Goal: Task Accomplishment & Management: Use online tool/utility

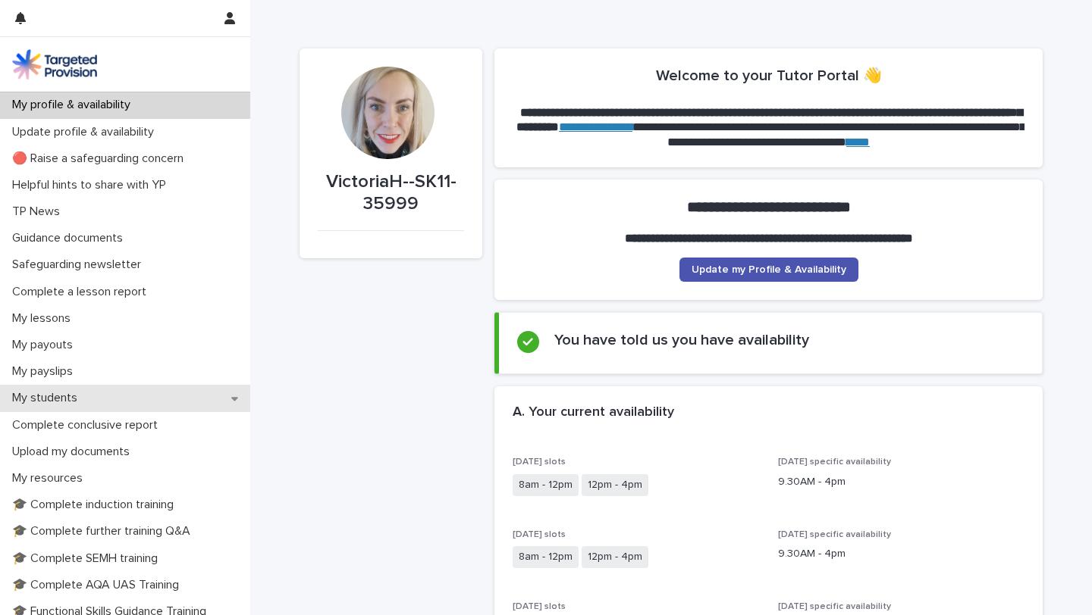
click at [61, 406] on div "My students" at bounding box center [125, 398] width 250 height 27
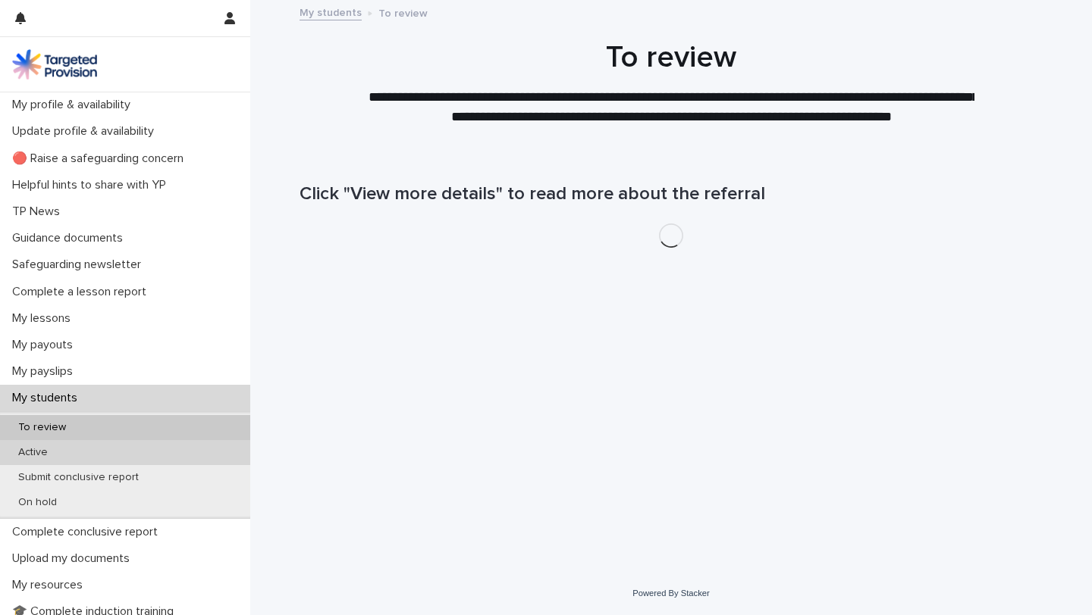
click at [55, 460] on div "Active" at bounding box center [125, 452] width 250 height 25
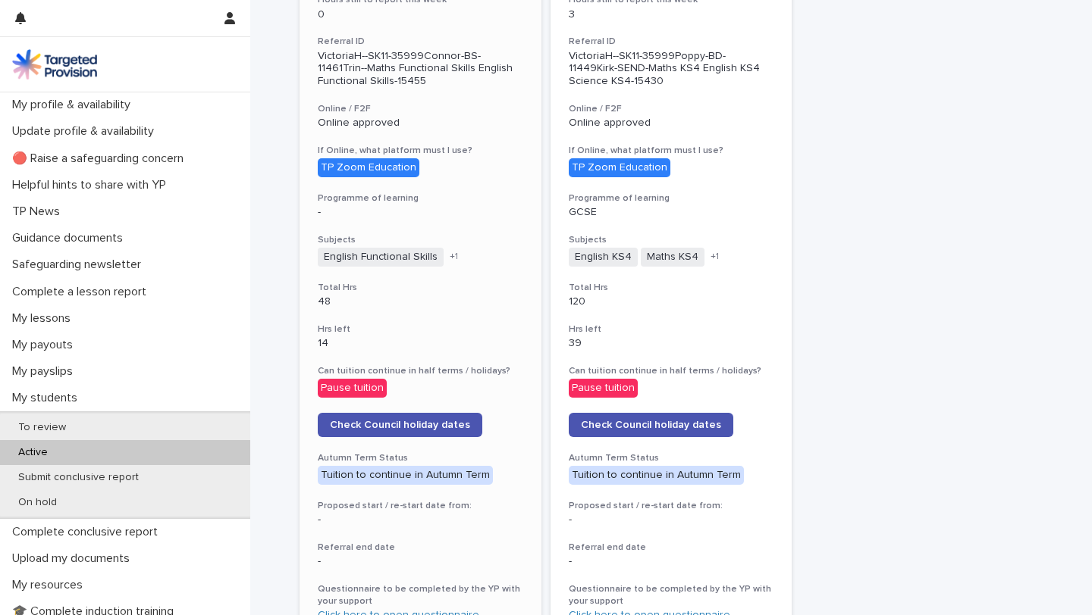
scroll to position [800, 0]
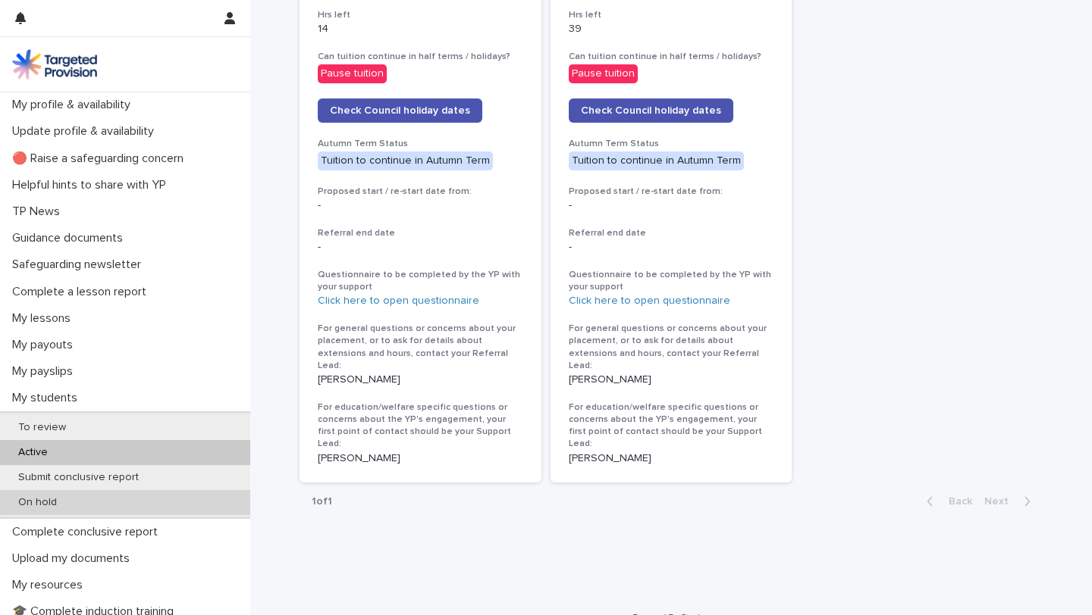
click at [39, 500] on p "On hold" at bounding box center [37, 502] width 63 height 13
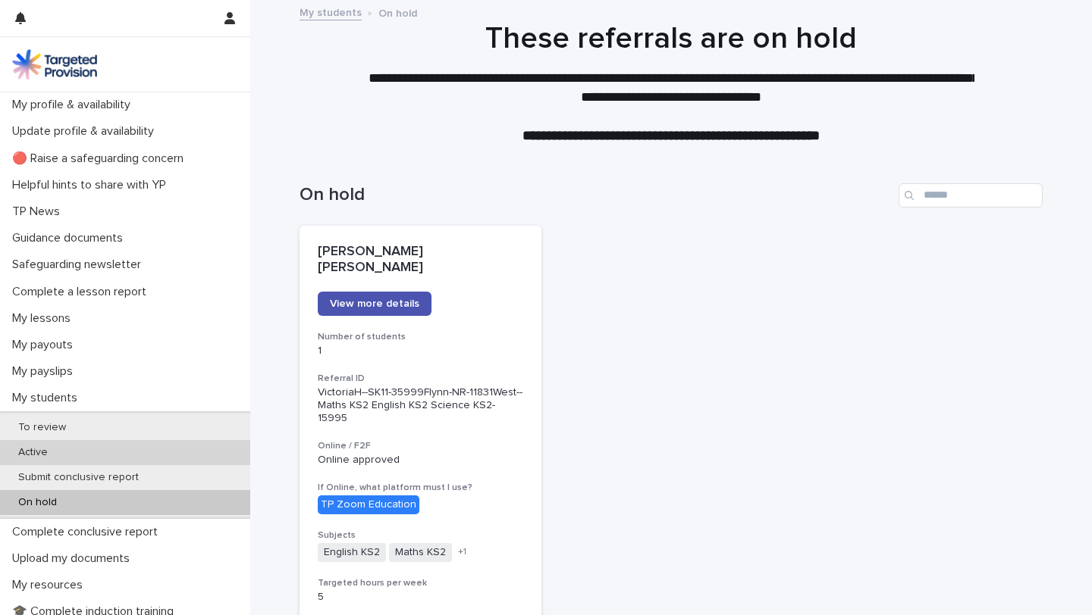
click at [156, 455] on div "Active" at bounding box center [125, 452] width 250 height 25
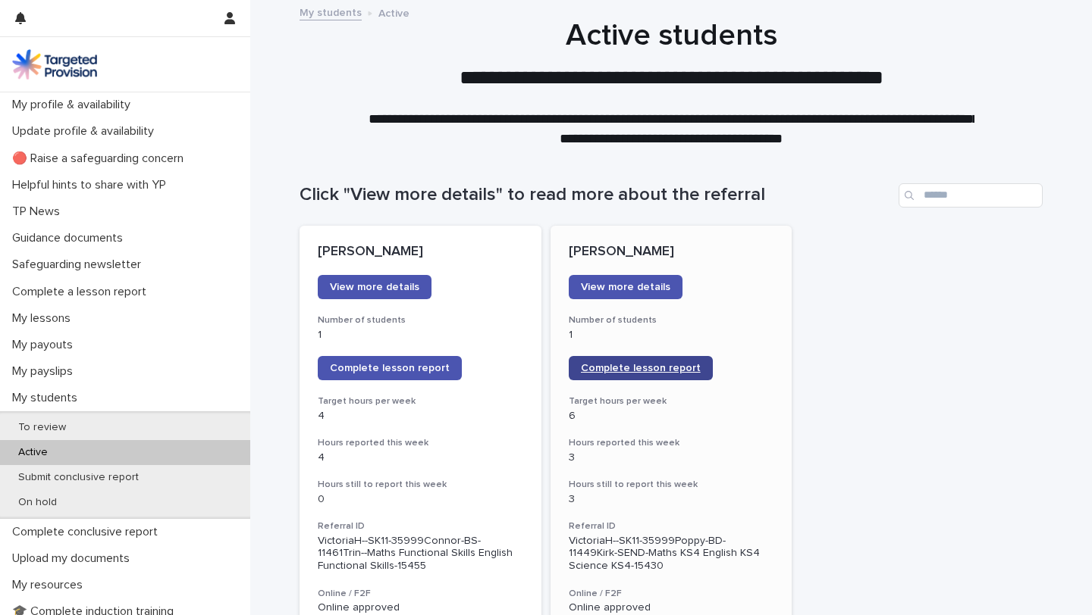
click at [634, 367] on span "Complete lesson report" at bounding box center [641, 368] width 120 height 11
